Goal: Transaction & Acquisition: Purchase product/service

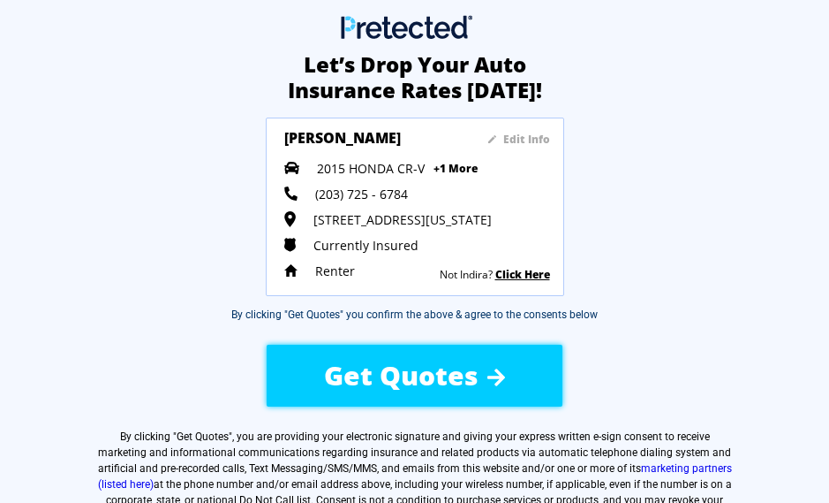
click at [482, 387] on div "Get Quotes" at bounding box center [414, 375] width 287 height 63
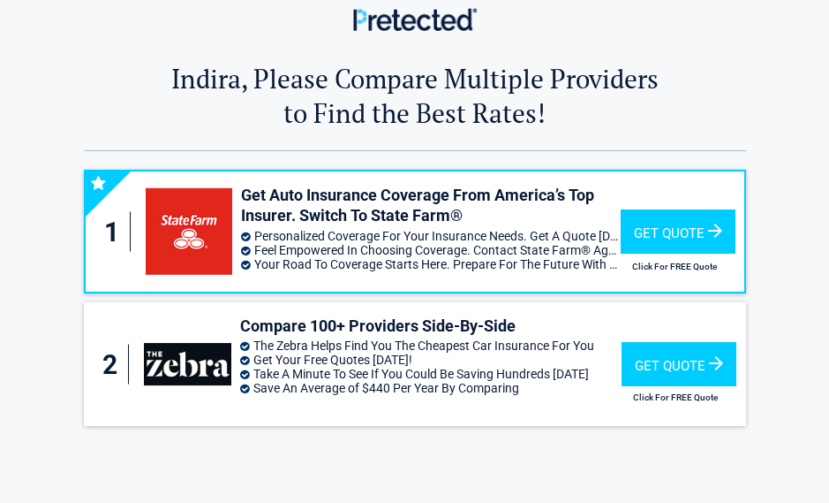
click at [704, 244] on div "Get Quote" at bounding box center [678, 231] width 115 height 44
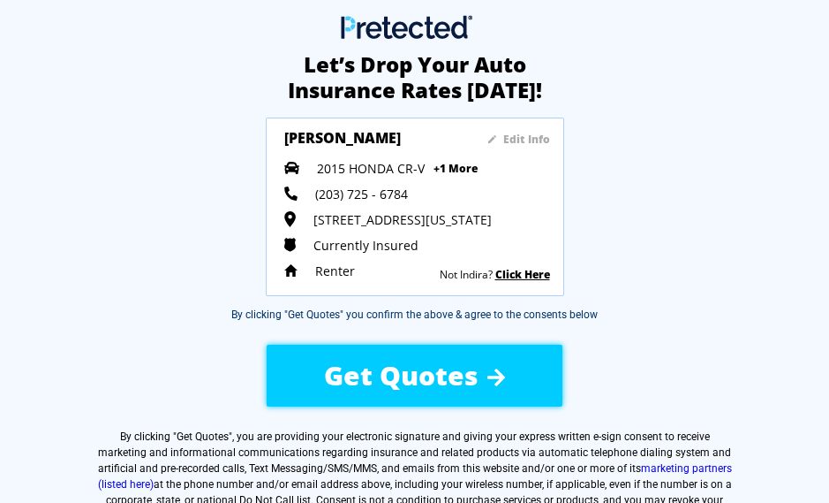
click at [489, 386] on img at bounding box center [497, 377] width 18 height 18
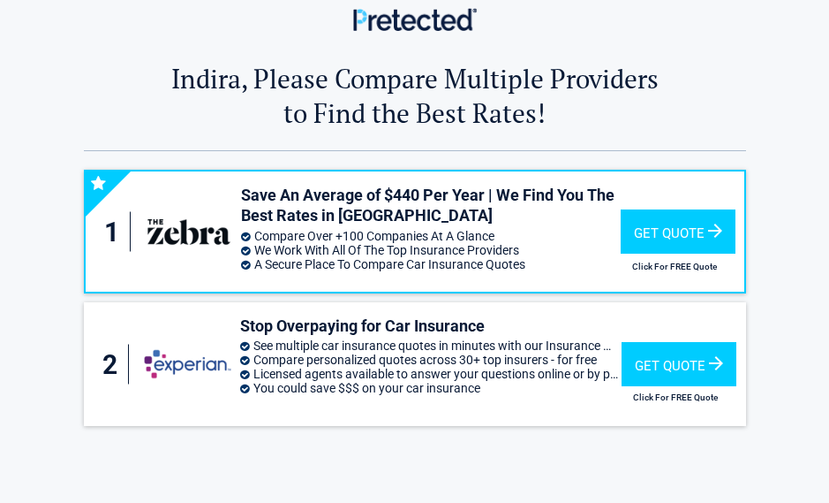
click at [708, 234] on div "Get Quote" at bounding box center [678, 231] width 115 height 44
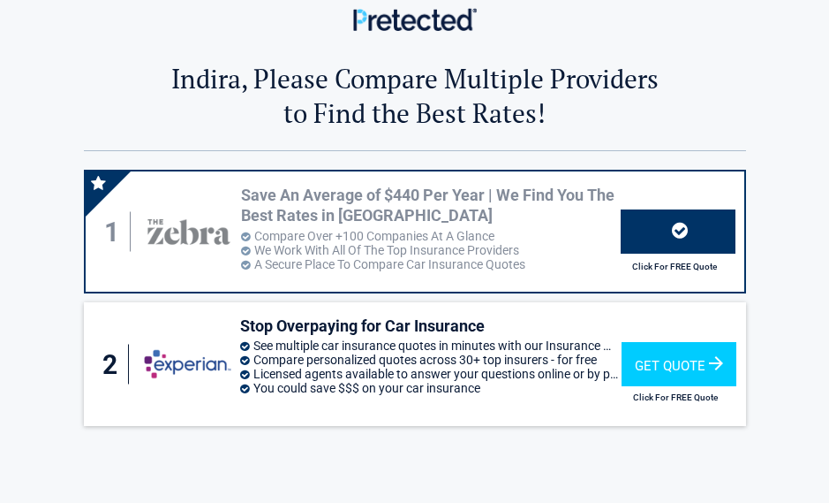
click at [693, 381] on div "Get Quote" at bounding box center [679, 364] width 115 height 44
